Goal: Task Accomplishment & Management: Manage account settings

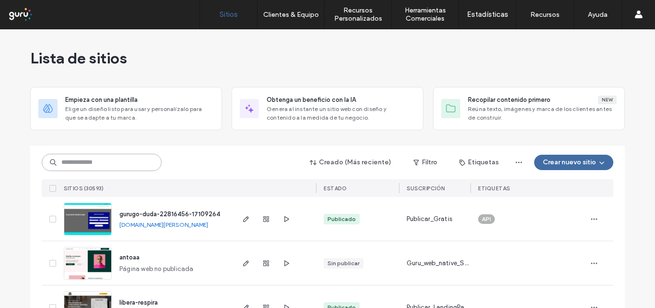
click at [80, 163] on input at bounding box center [102, 162] width 120 height 17
drag, startPoint x: 299, startPoint y: 13, endPoint x: 280, endPoint y: 70, distance: 60.1
click at [298, 14] on label "Clientes & Equipo" at bounding box center [291, 15] width 56 height 8
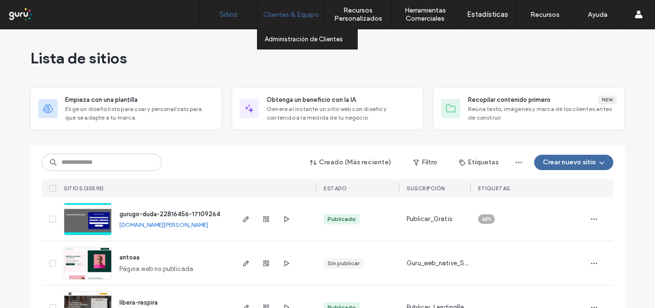
click at [289, 16] on label "Clientes & Equipo" at bounding box center [291, 15] width 56 height 8
click at [289, 36] on label "Administración de Clientes" at bounding box center [304, 39] width 78 height 7
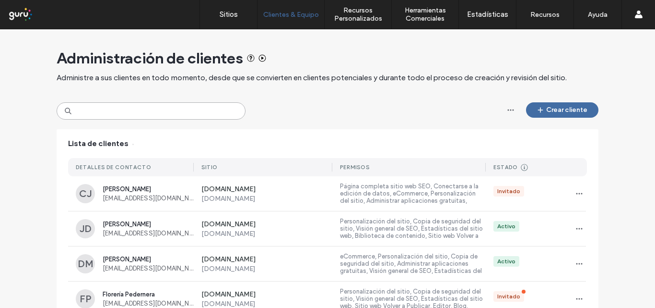
click at [168, 107] on input at bounding box center [151, 110] width 189 height 17
paste input "**********"
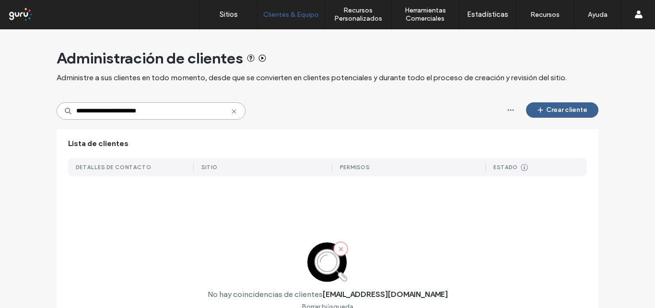
type input "**********"
click at [553, 104] on button "Crear cliente" at bounding box center [562, 109] width 72 height 15
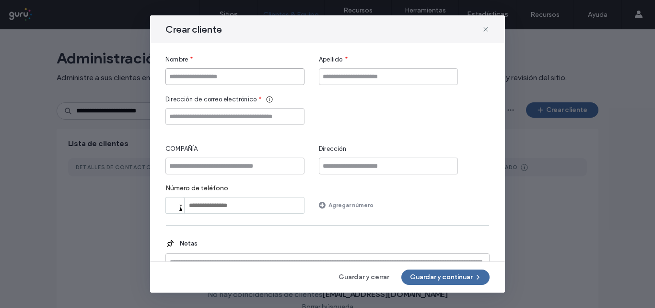
click at [258, 80] on input "Nombre" at bounding box center [235, 76] width 139 height 17
type input "*********"
type input "******"
click at [267, 112] on input "Dirección de correo electrónico" at bounding box center [235, 116] width 139 height 17
paste input "**********"
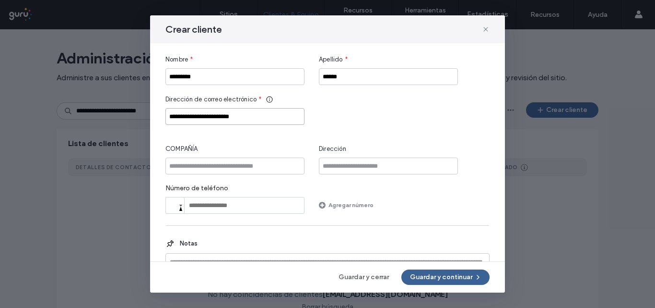
type input "**********"
click at [452, 278] on button "Guardar y continuar" at bounding box center [446, 276] width 88 height 15
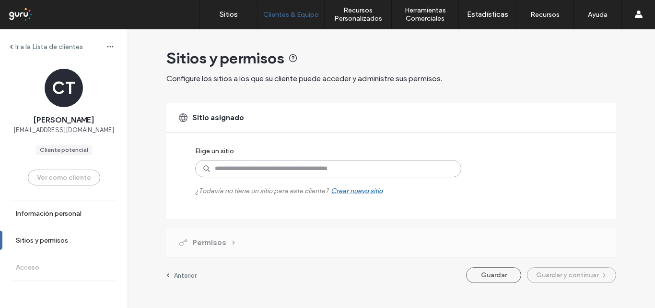
click at [260, 167] on input at bounding box center [328, 168] width 266 height 17
paste input "**********"
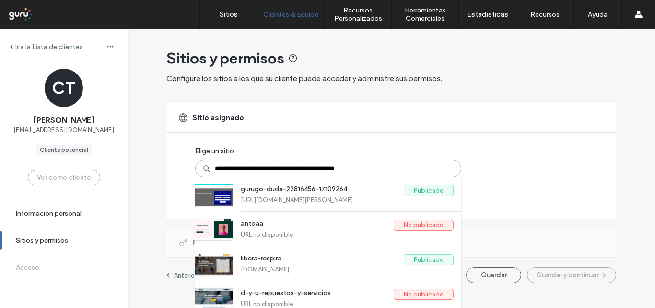
type input "**********"
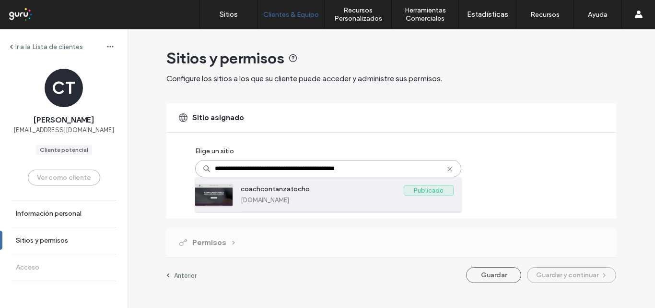
click at [298, 198] on label "[DOMAIN_NAME]" at bounding box center [347, 199] width 213 height 7
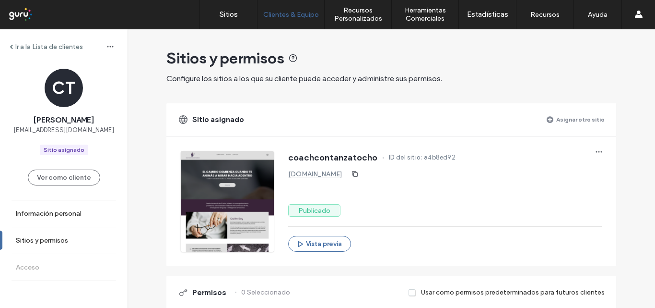
scroll to position [192, 0]
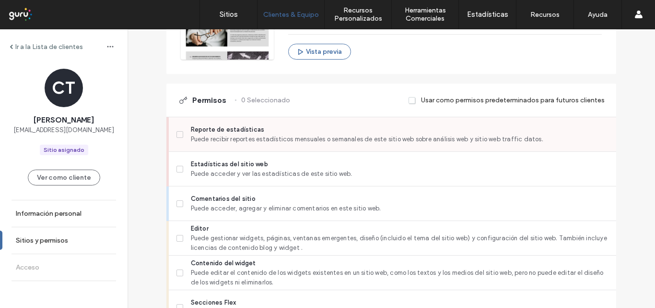
drag, startPoint x: 179, startPoint y: 134, endPoint x: 169, endPoint y: 154, distance: 21.9
click at [179, 135] on span at bounding box center [180, 134] width 7 height 7
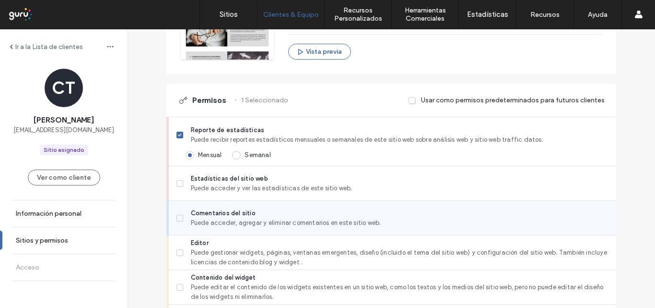
drag, startPoint x: 178, startPoint y: 184, endPoint x: 177, endPoint y: 213, distance: 28.8
click at [178, 185] on span at bounding box center [180, 183] width 7 height 7
click at [179, 225] on label "Comentarios del sitio Puede acceder, agregar y eliminar comentarios en este sit…" at bounding box center [393, 217] width 432 height 19
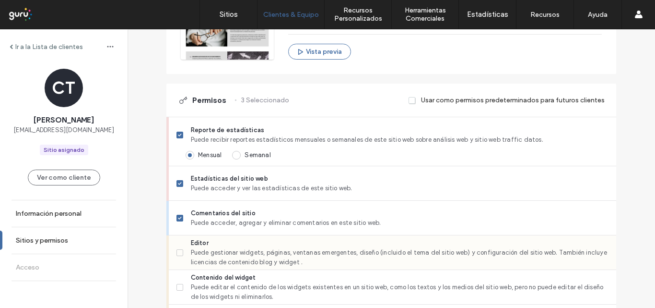
click at [178, 251] on icon at bounding box center [180, 252] width 4 height 3
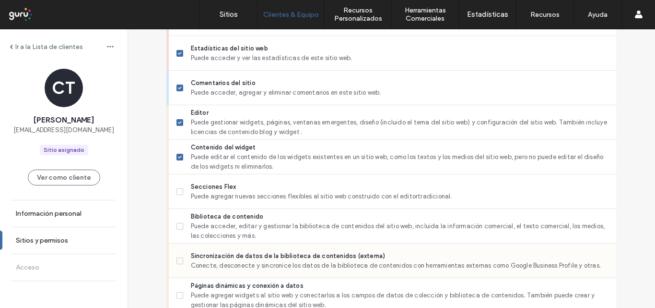
scroll to position [336, 0]
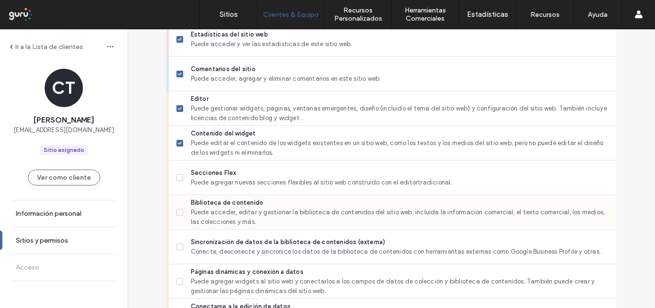
click at [179, 212] on span at bounding box center [180, 212] width 7 height 7
click at [178, 178] on icon at bounding box center [180, 177] width 4 height 3
click at [178, 248] on span at bounding box center [180, 246] width 7 height 7
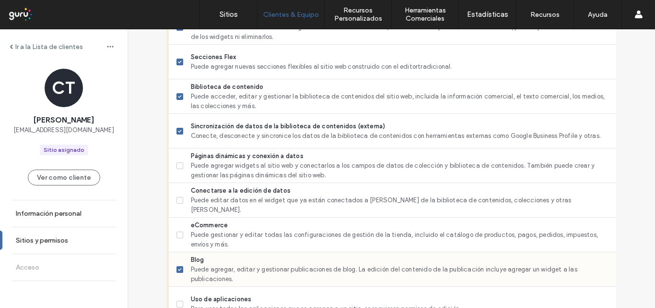
scroll to position [480, 0]
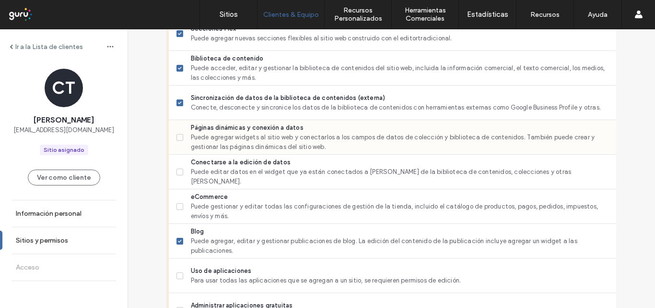
drag, startPoint x: 181, startPoint y: 171, endPoint x: 181, endPoint y: 153, distance: 18.2
click at [181, 171] on label "Conectarse a la edición de datos Puede editar datos en el widget que ya están c…" at bounding box center [393, 171] width 432 height 29
click at [182, 134] on label "Páginas dinámicas y conexión a datos Puede agregar widgets al sitio web y conec…" at bounding box center [393, 137] width 432 height 29
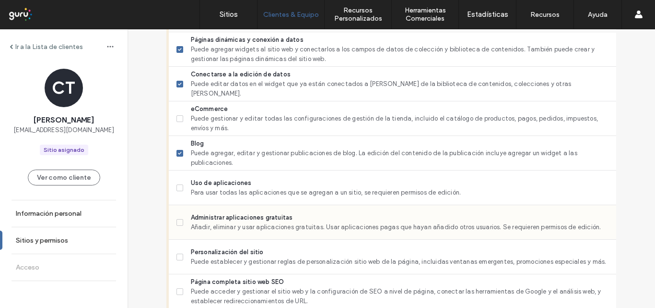
scroll to position [576, 0]
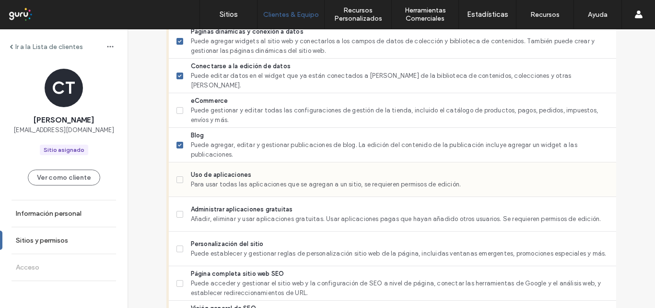
click at [177, 181] on span at bounding box center [180, 179] width 7 height 7
drag, startPoint x: 181, startPoint y: 214, endPoint x: 175, endPoint y: 227, distance: 14.2
click at [181, 216] on label "Administrar aplicaciones gratuitas Añadir, eliminar y usar aplicaciones gratuit…" at bounding box center [393, 213] width 432 height 19
click at [178, 248] on icon at bounding box center [180, 248] width 4 height 3
click at [182, 279] on label "Página completa sitio web SEO Puede acceder y gestionar el sitio web y la confi…" at bounding box center [393, 283] width 432 height 29
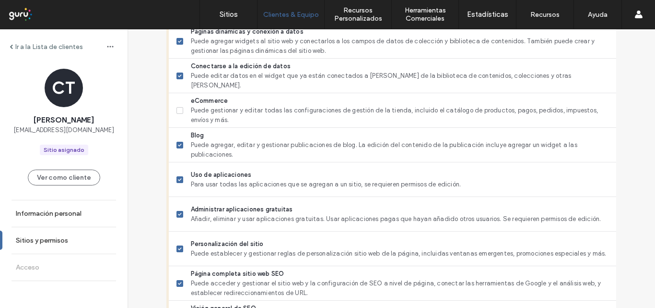
scroll to position [720, 0]
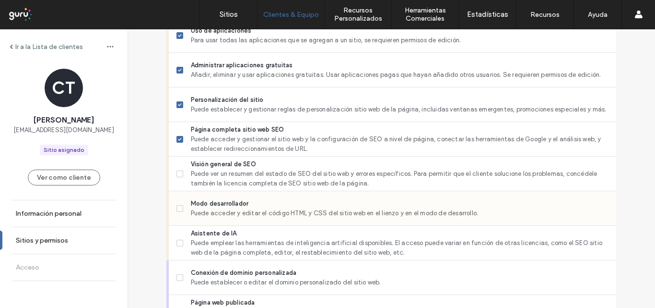
click at [179, 211] on span at bounding box center [180, 208] width 7 height 7
click at [182, 172] on label "Visión general de SEO Puede ver un resumen del estado de SEO del sitio web y er…" at bounding box center [393, 173] width 432 height 29
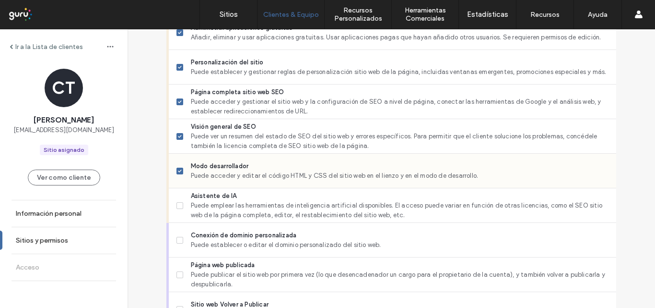
scroll to position [864, 0]
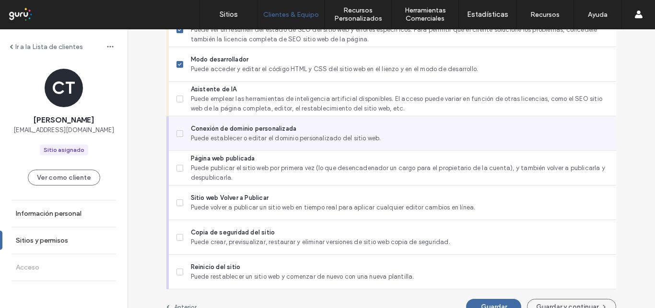
click at [178, 133] on icon at bounding box center [180, 133] width 4 height 3
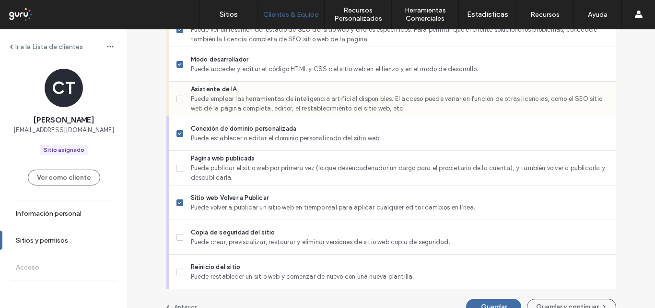
click at [178, 98] on icon at bounding box center [180, 98] width 4 height 3
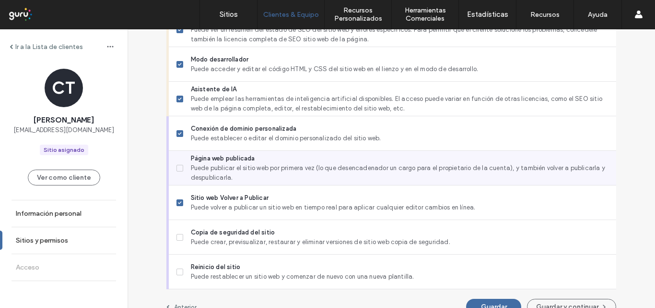
click at [181, 165] on label "Página web publicada Puede publicar el sitio web por primera vez (lo que desenc…" at bounding box center [393, 168] width 432 height 29
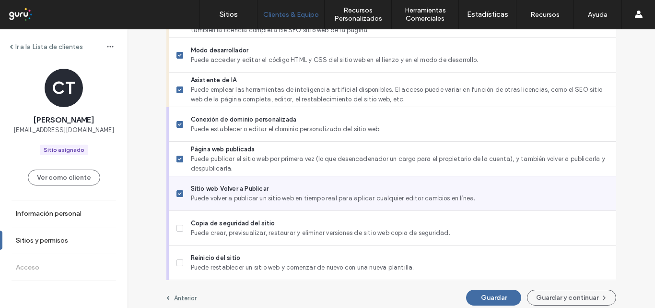
scroll to position [880, 0]
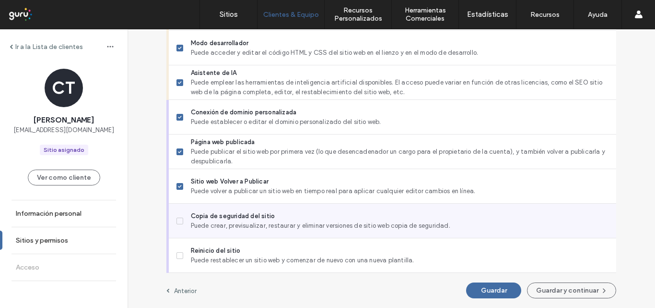
click at [178, 220] on span at bounding box center [180, 220] width 7 height 7
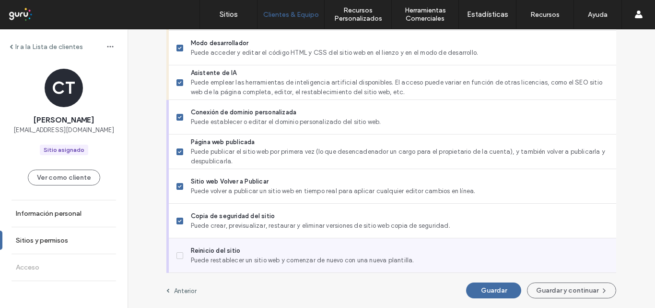
click at [182, 255] on label "Reinicio del sitio Puede restablecer un sitio web y comenzar de nuevo con una n…" at bounding box center [393, 255] width 432 height 19
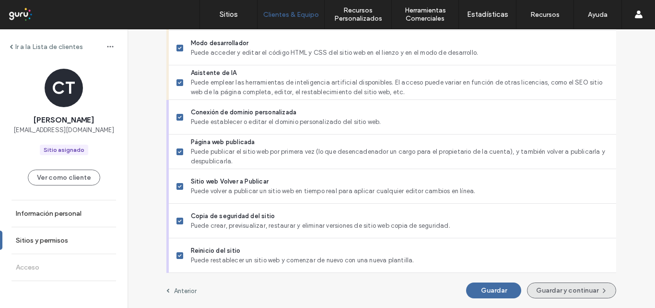
click at [569, 293] on button "Guardar y continuar" at bounding box center [571, 290] width 89 height 16
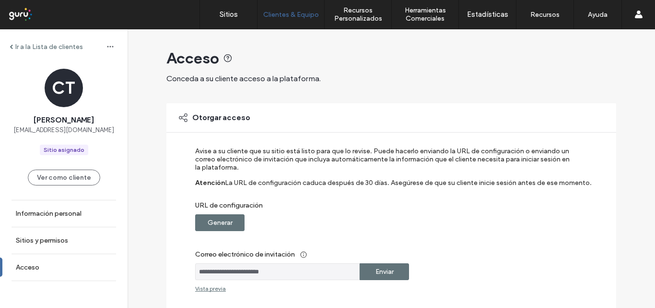
click at [227, 223] on label "Generar" at bounding box center [220, 222] width 25 height 18
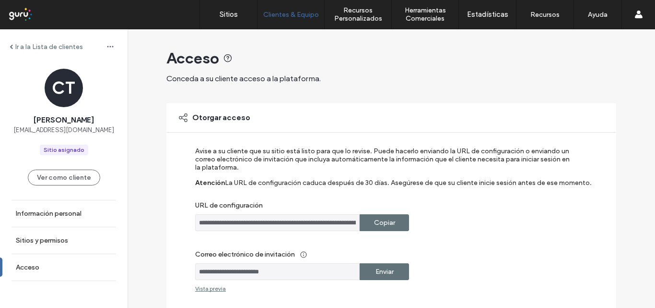
click at [393, 273] on div "Enviar" at bounding box center [384, 271] width 49 height 17
